Goal: Task Accomplishment & Management: Use online tool/utility

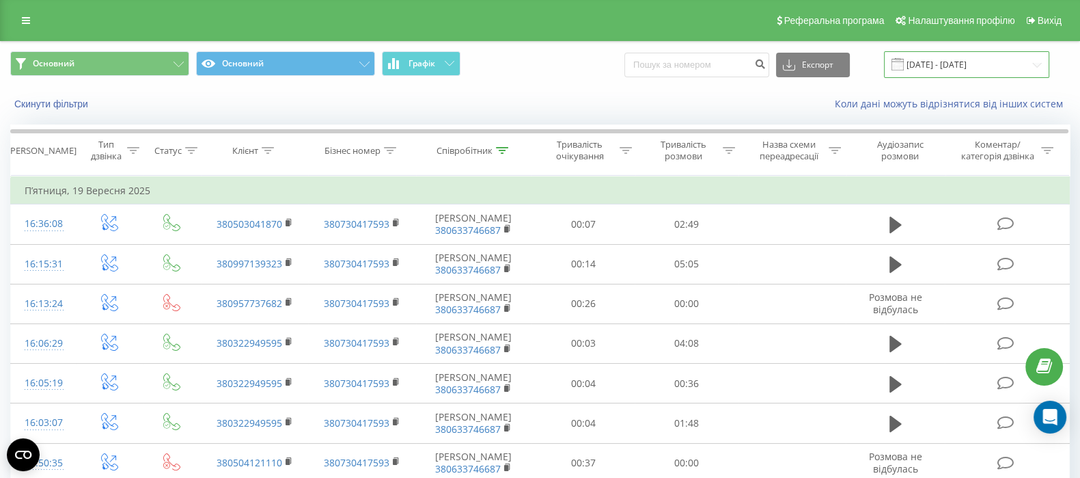
click at [939, 68] on input "[DATE] - [DATE]" at bounding box center [966, 64] width 165 height 27
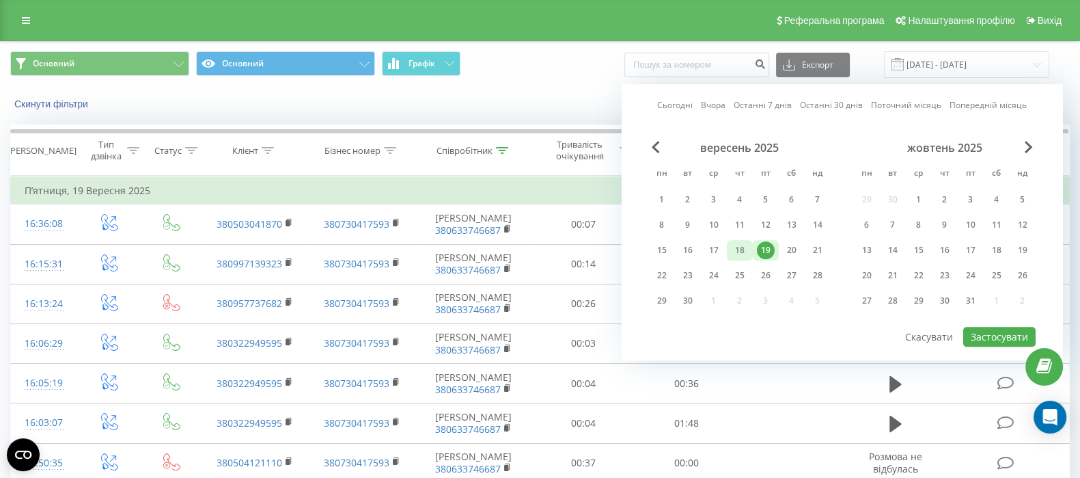
click at [746, 249] on div "18" at bounding box center [740, 250] width 18 height 18
click at [985, 340] on button "Застосувати" at bounding box center [999, 337] width 72 height 20
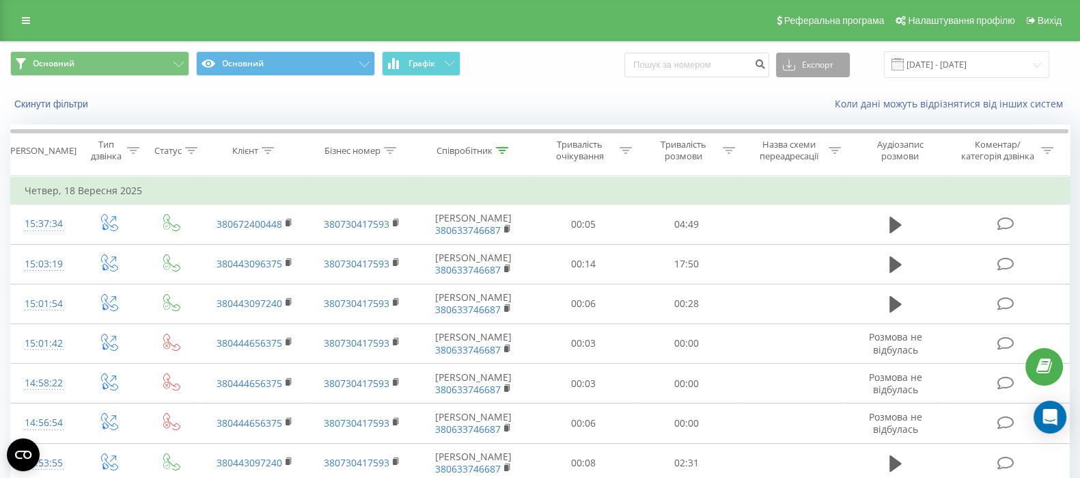
scroll to position [420, 0]
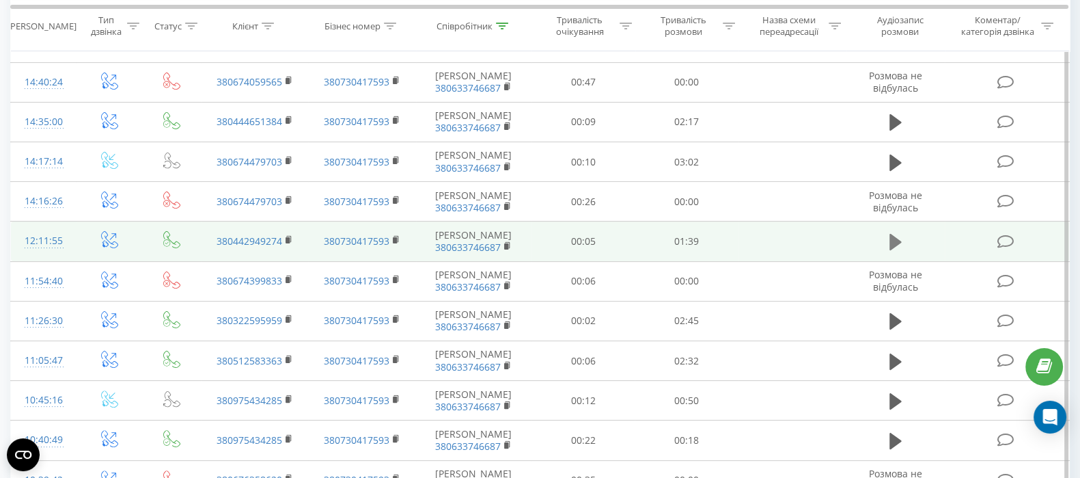
click at [894, 242] on icon at bounding box center [896, 242] width 12 height 16
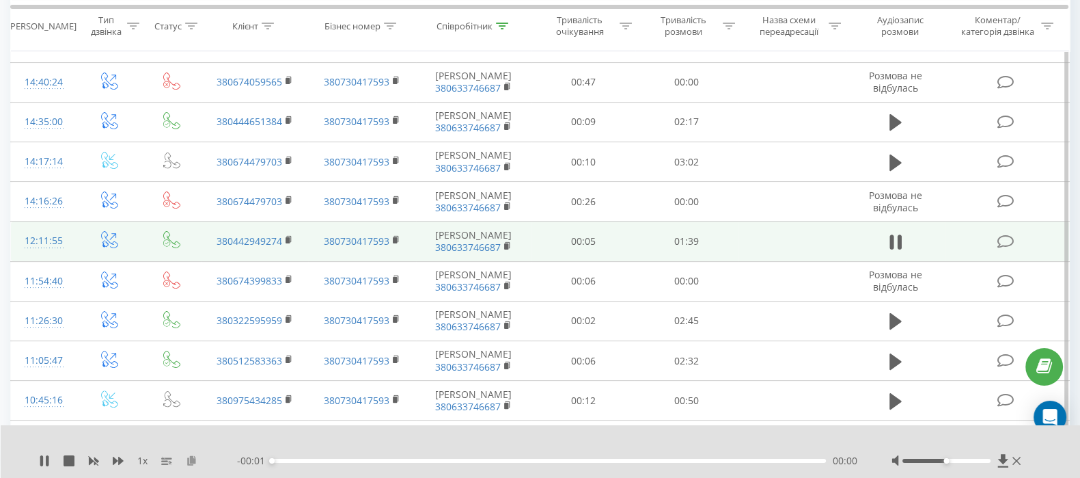
click at [187, 456] on icon at bounding box center [192, 460] width 12 height 10
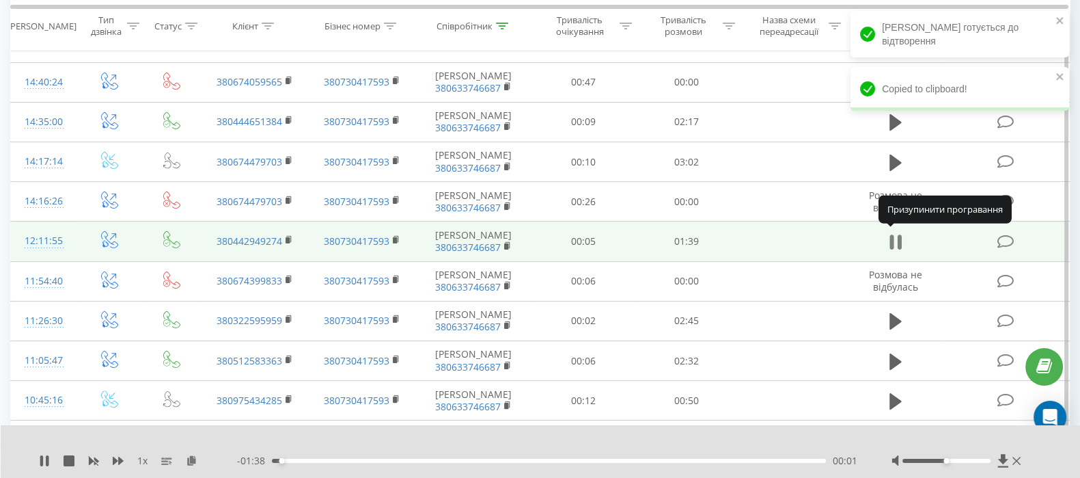
click at [899, 241] on icon at bounding box center [900, 241] width 4 height 15
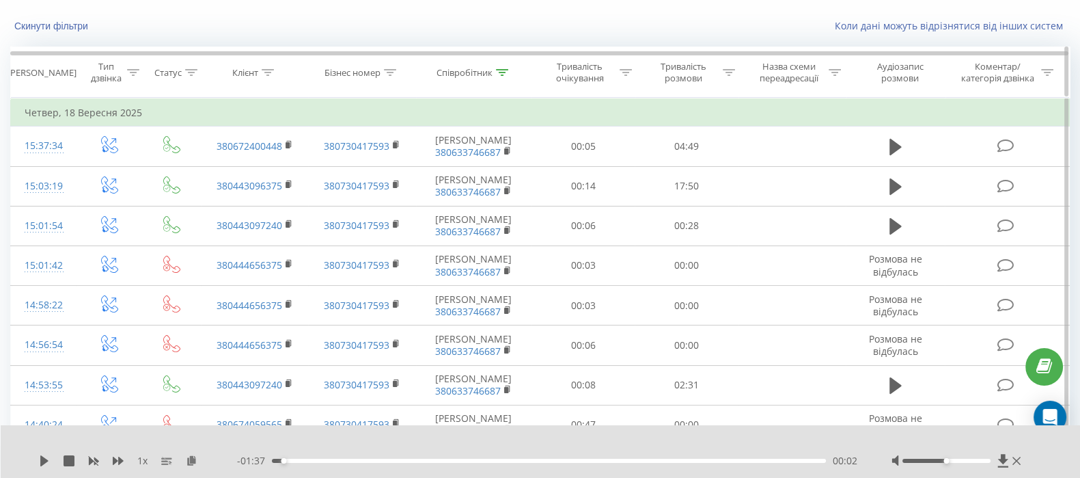
scroll to position [0, 0]
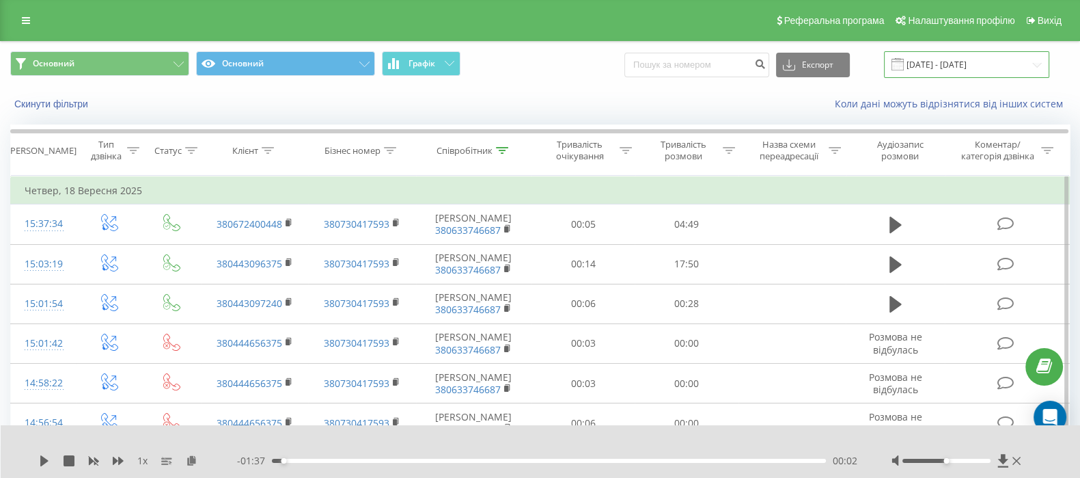
click at [915, 65] on input "[DATE] - [DATE]" at bounding box center [966, 64] width 165 height 27
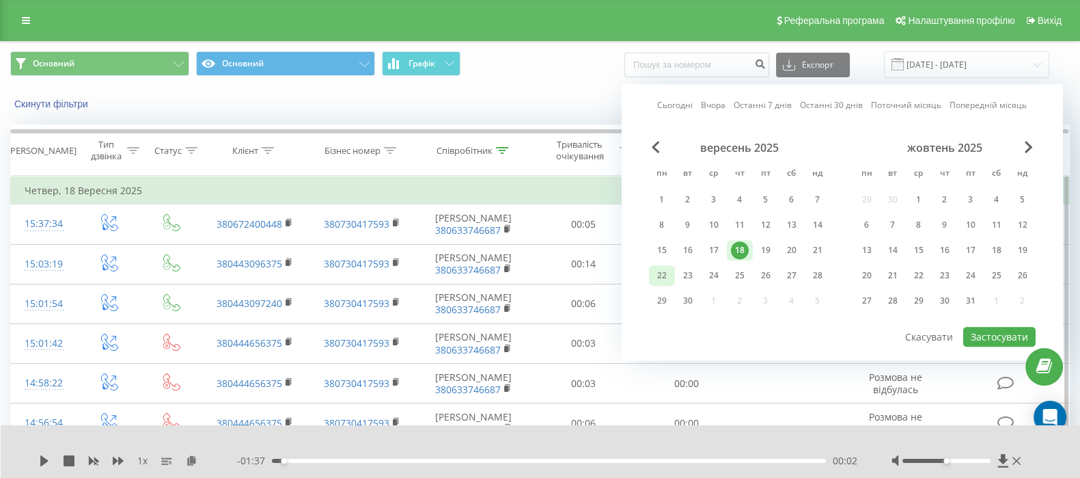
click at [670, 271] on div "22" at bounding box center [662, 275] width 18 height 18
click at [979, 337] on button "Застосувати" at bounding box center [999, 337] width 72 height 20
type input "[DATE] - [DATE]"
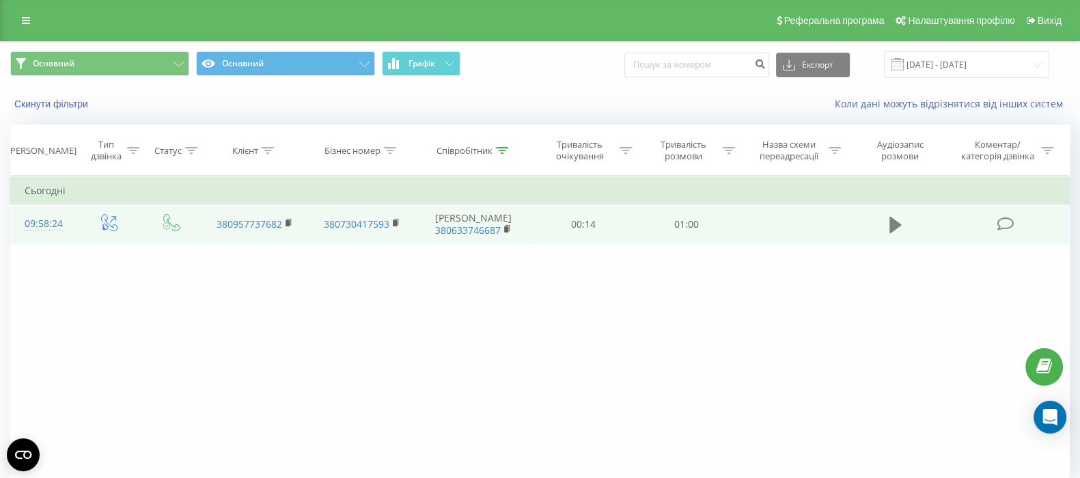
click at [895, 229] on icon at bounding box center [896, 224] width 12 height 19
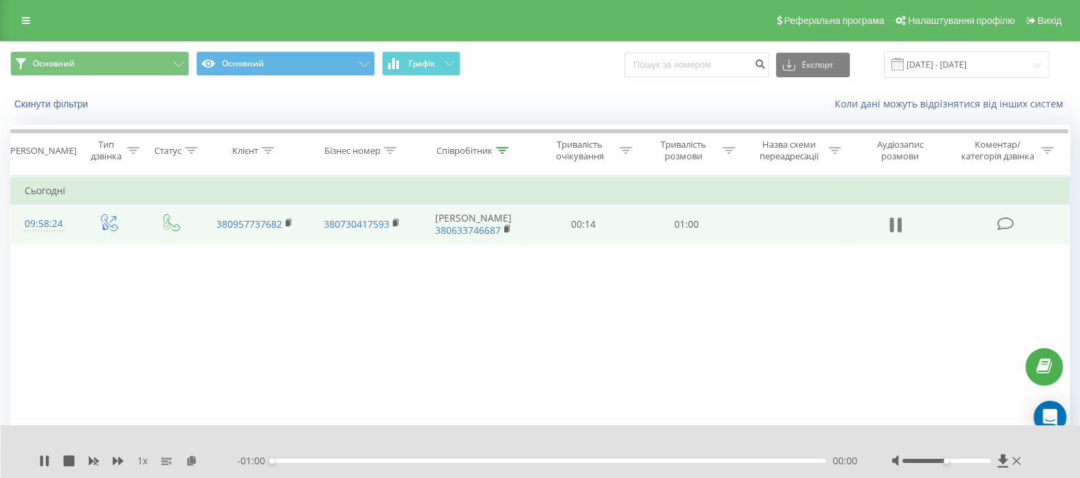
click at [895, 223] on icon at bounding box center [896, 224] width 12 height 19
click at [192, 462] on icon at bounding box center [192, 460] width 12 height 10
